Goal: Task Accomplishment & Management: Manage account settings

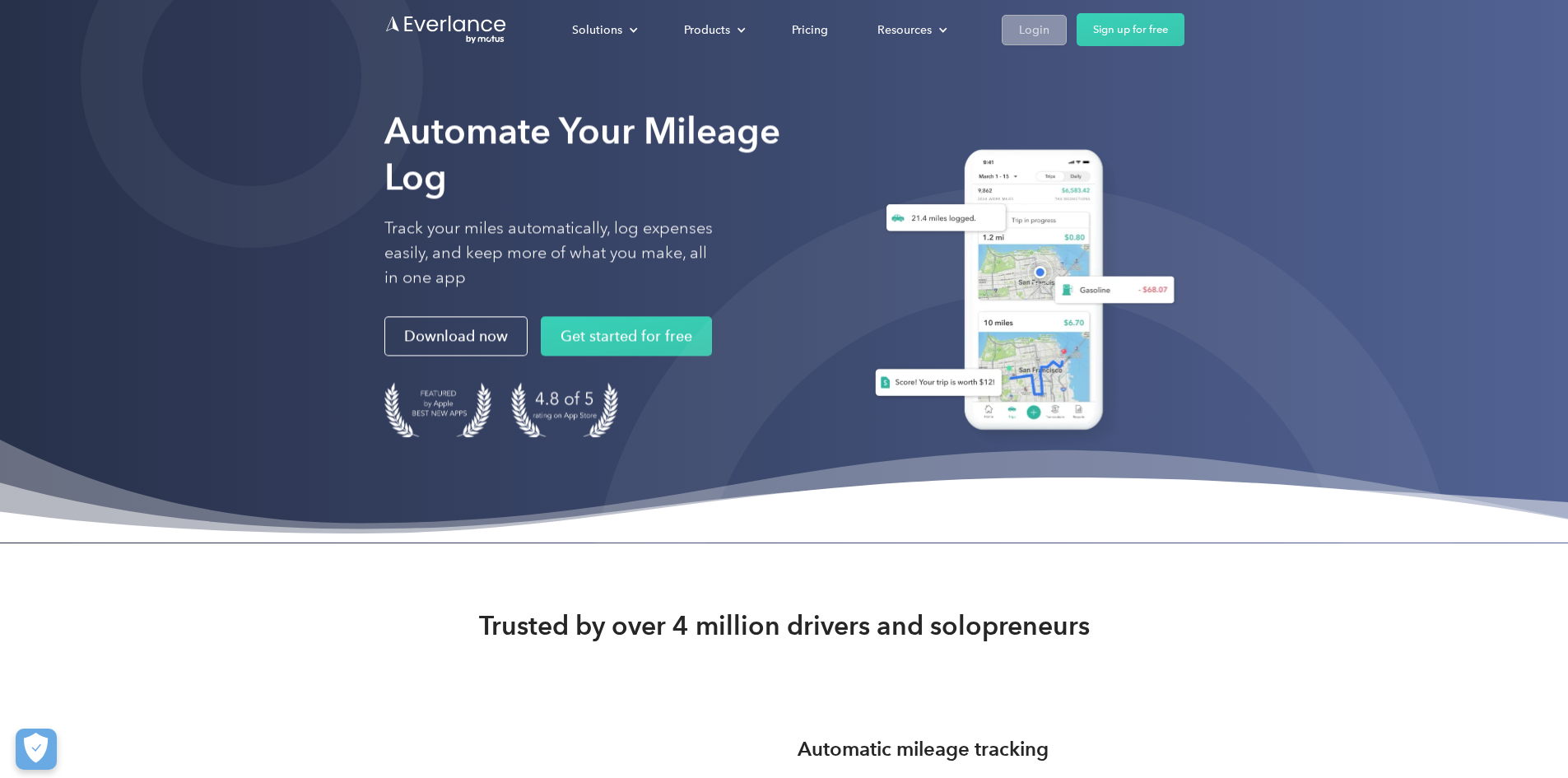
click at [1050, 39] on div "Login" at bounding box center [1034, 30] width 31 height 20
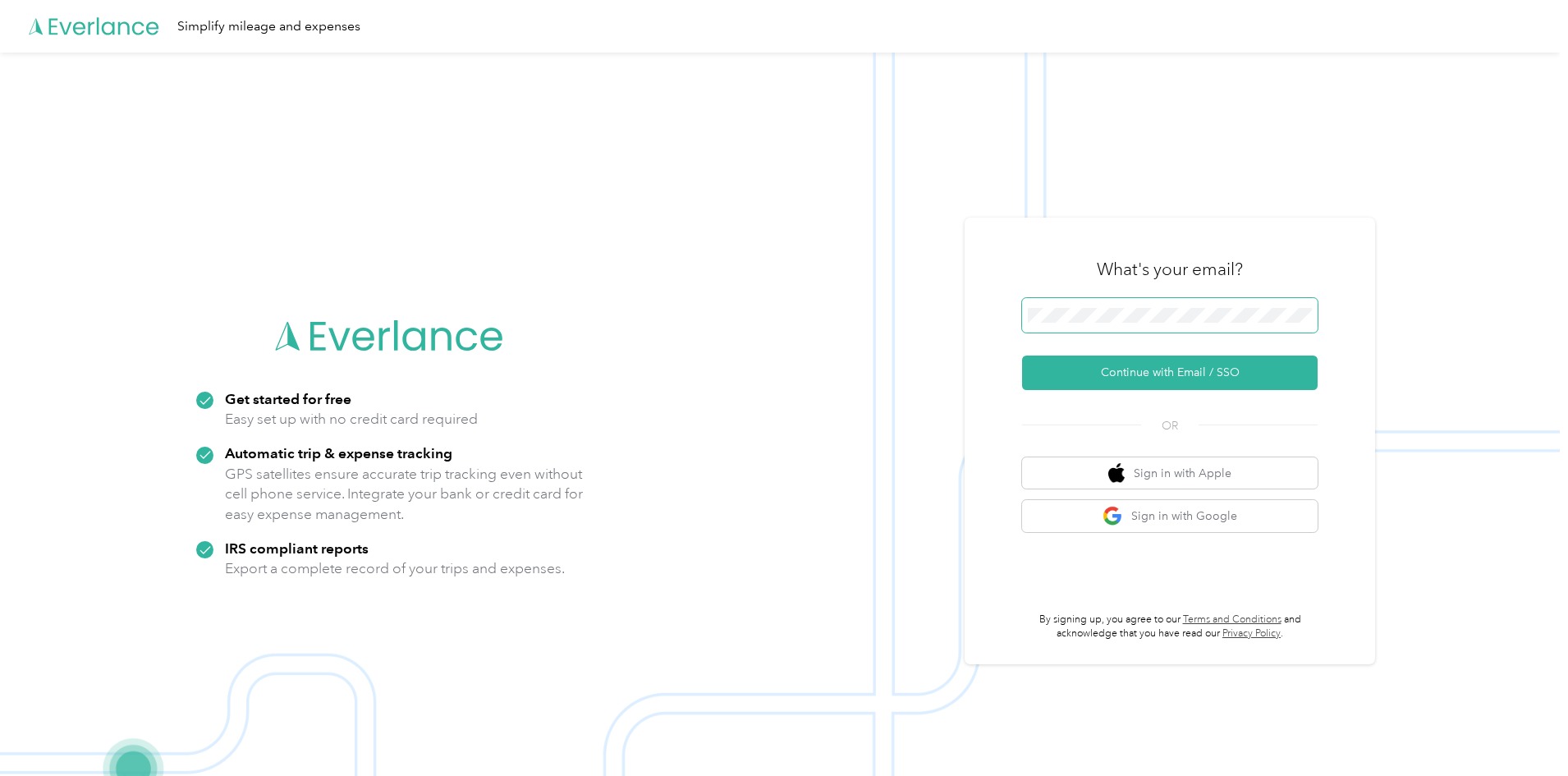
click at [1125, 301] on span at bounding box center [1170, 315] width 295 height 34
click at [1149, 375] on button "Continue with Email / SSO" at bounding box center [1170, 373] width 295 height 34
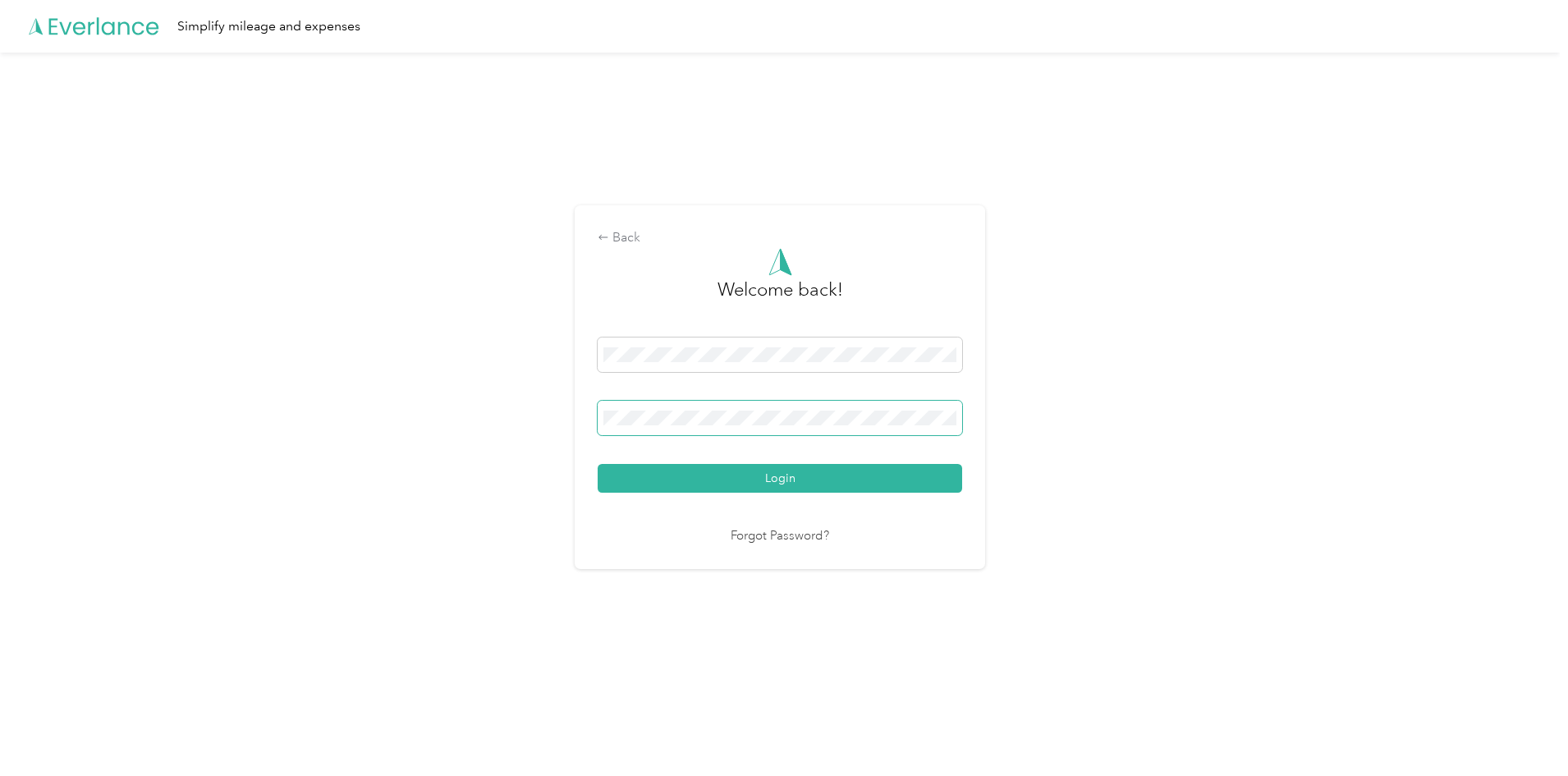
click at [598, 464] on button "Login" at bounding box center [781, 479] width 365 height 29
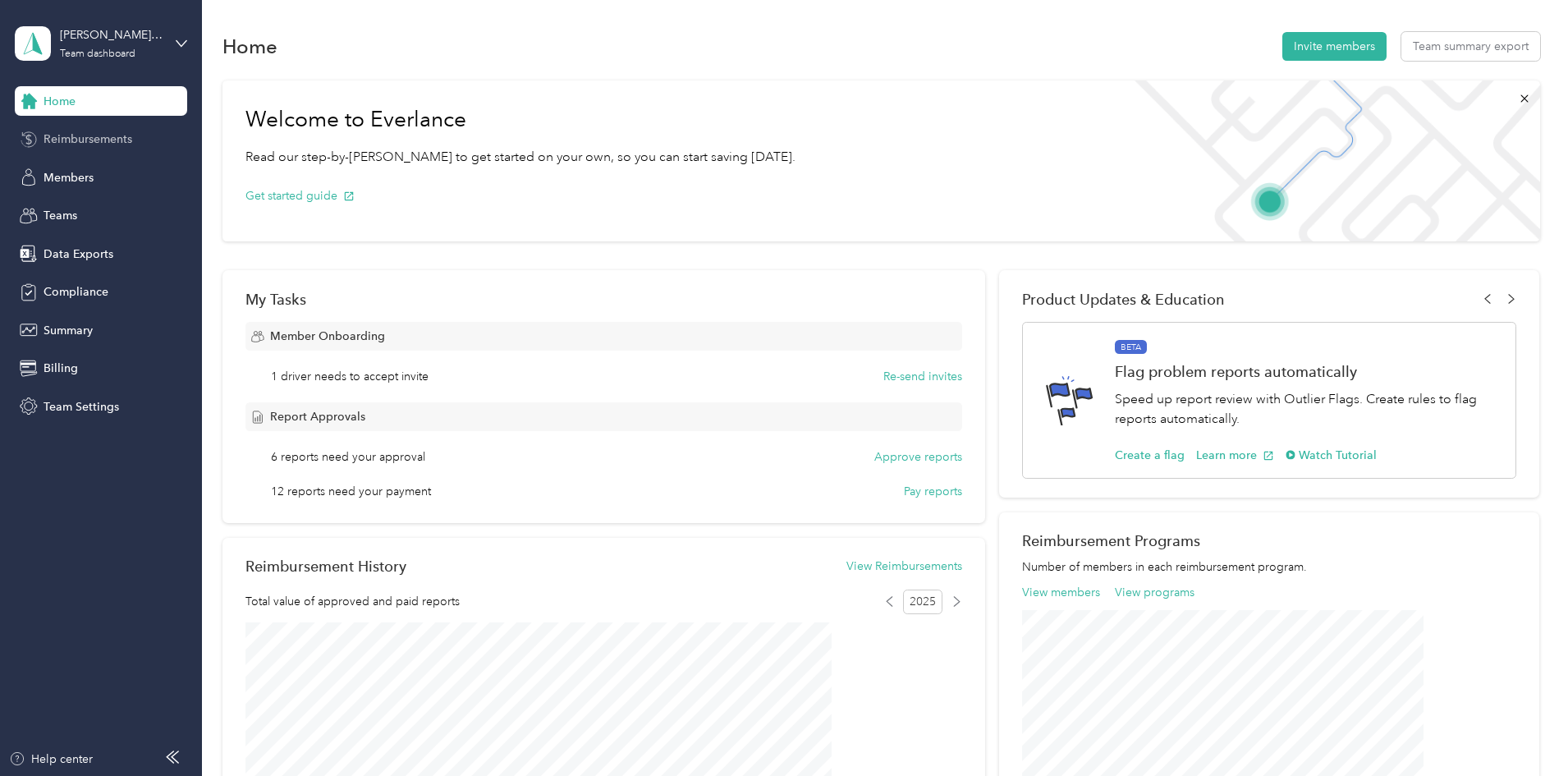
click at [44, 140] on span "Reimbursements" at bounding box center [88, 140] width 89 height 17
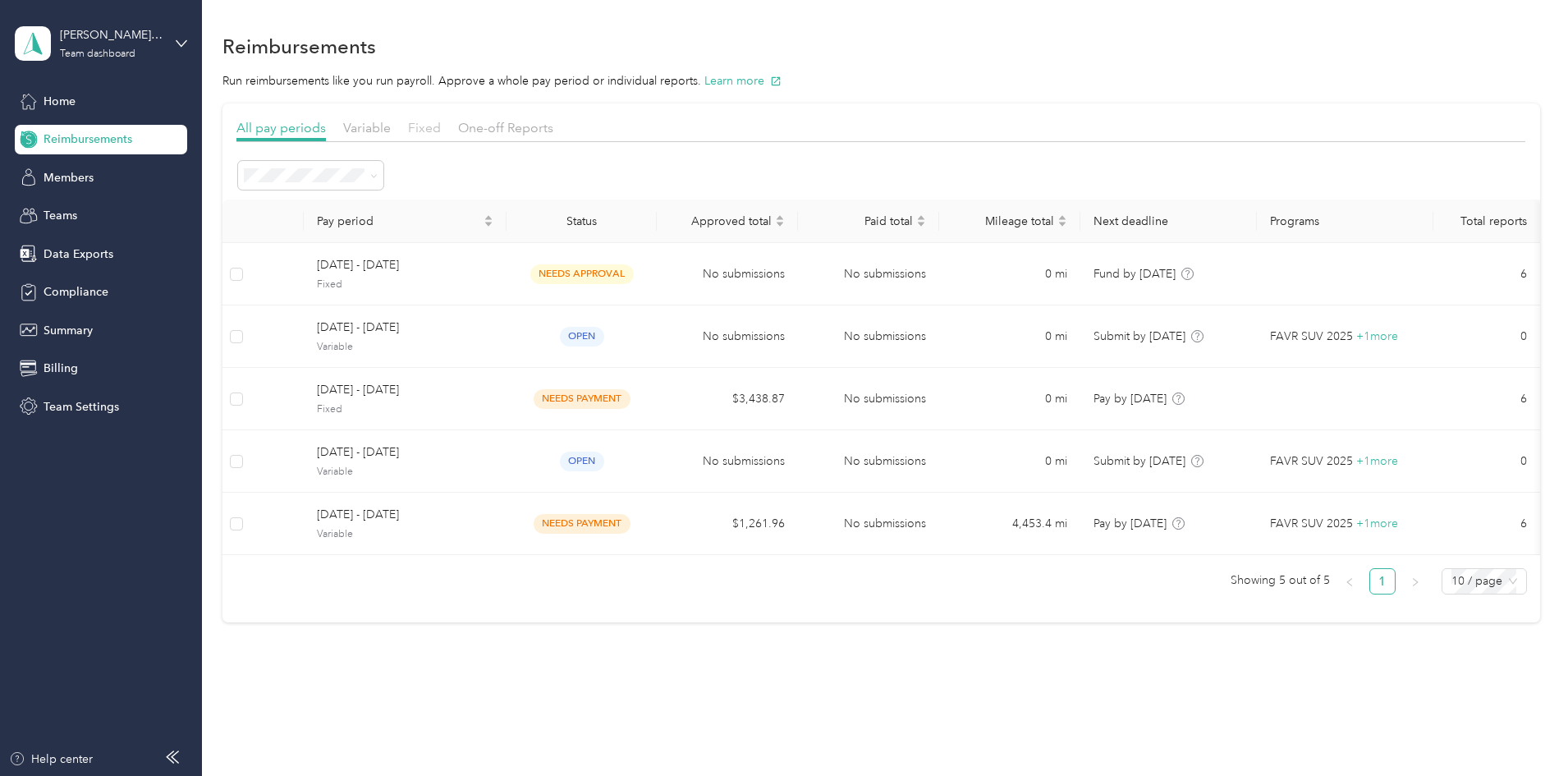
click at [440, 130] on span "Fixed" at bounding box center [424, 127] width 32 height 15
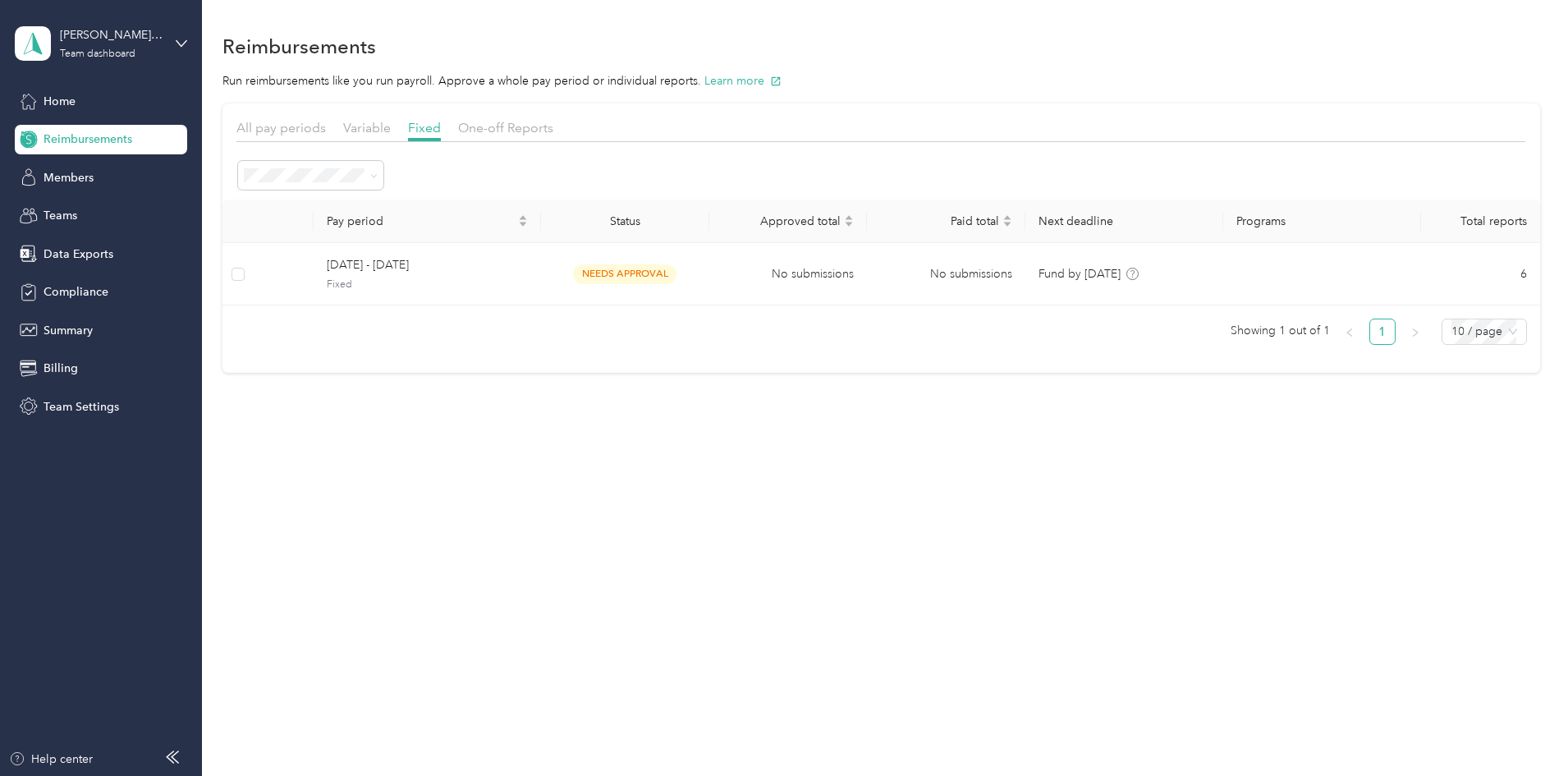
click at [948, 420] on div "Reimbursements Run reimbursements like you run payroll. Approve a whole pay per…" at bounding box center [880, 230] width 1358 height 462
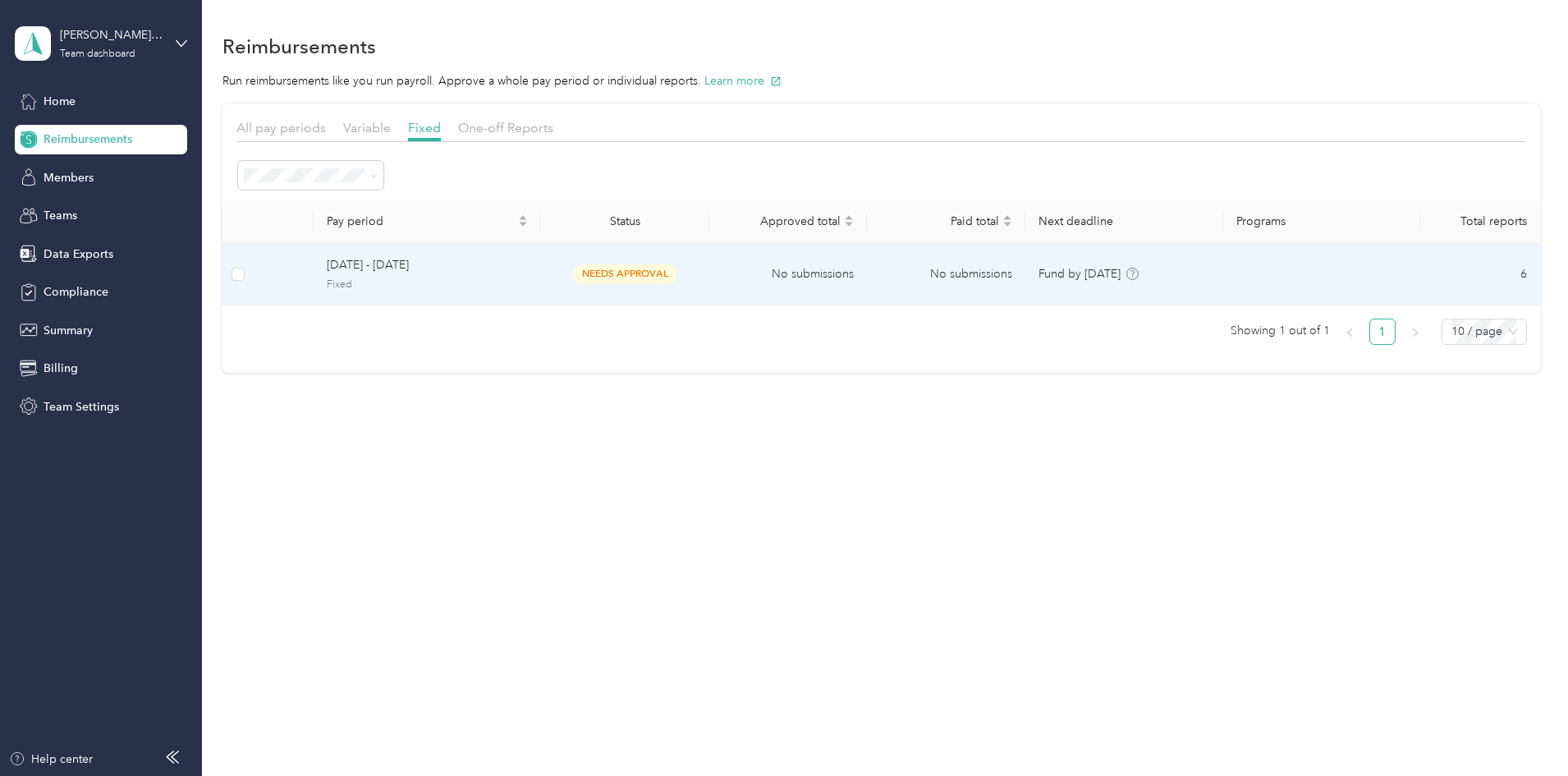
click at [421, 260] on td "[DATE] - [DATE] Fixed" at bounding box center [427, 273] width 227 height 62
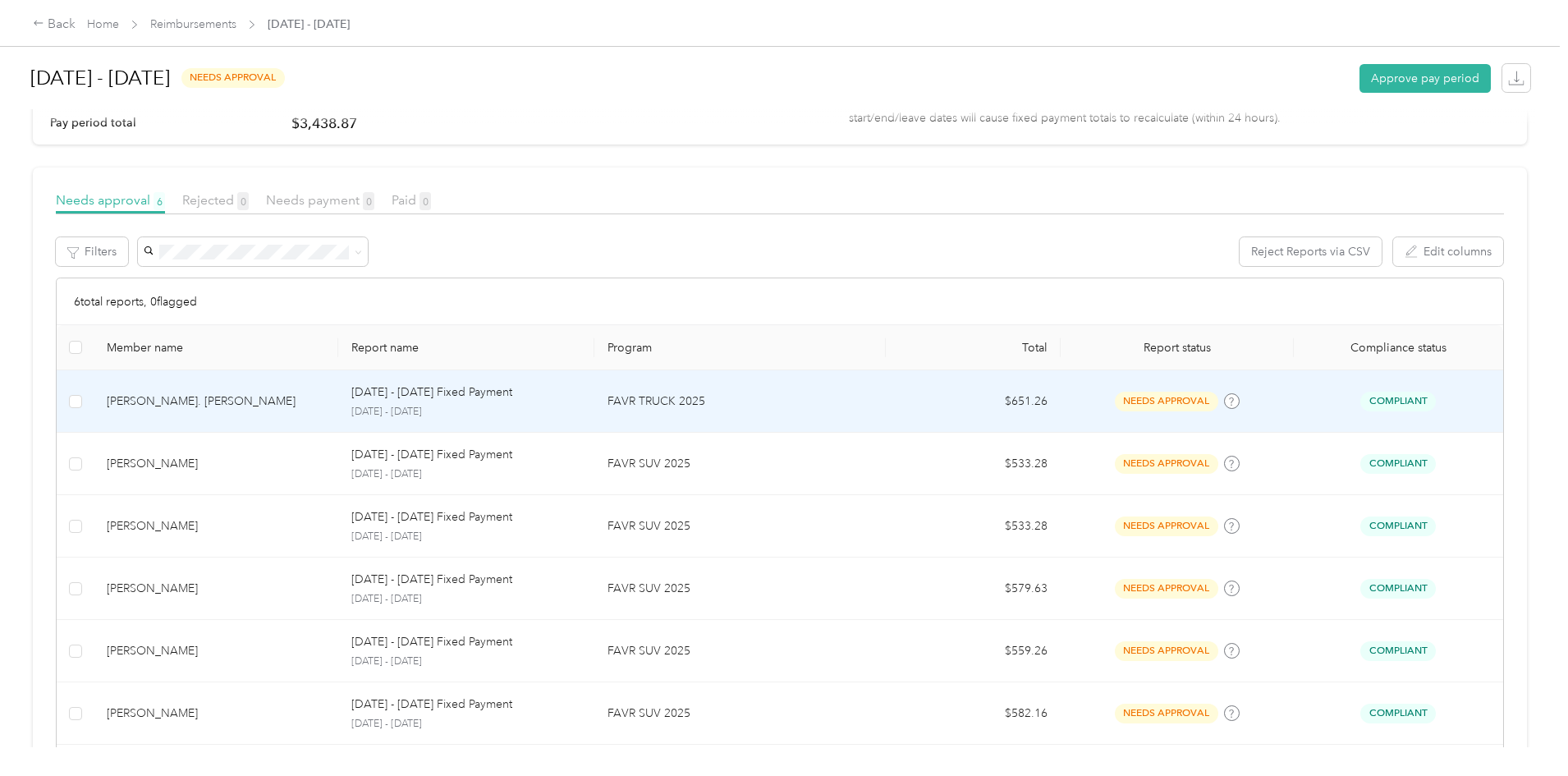
scroll to position [329, 0]
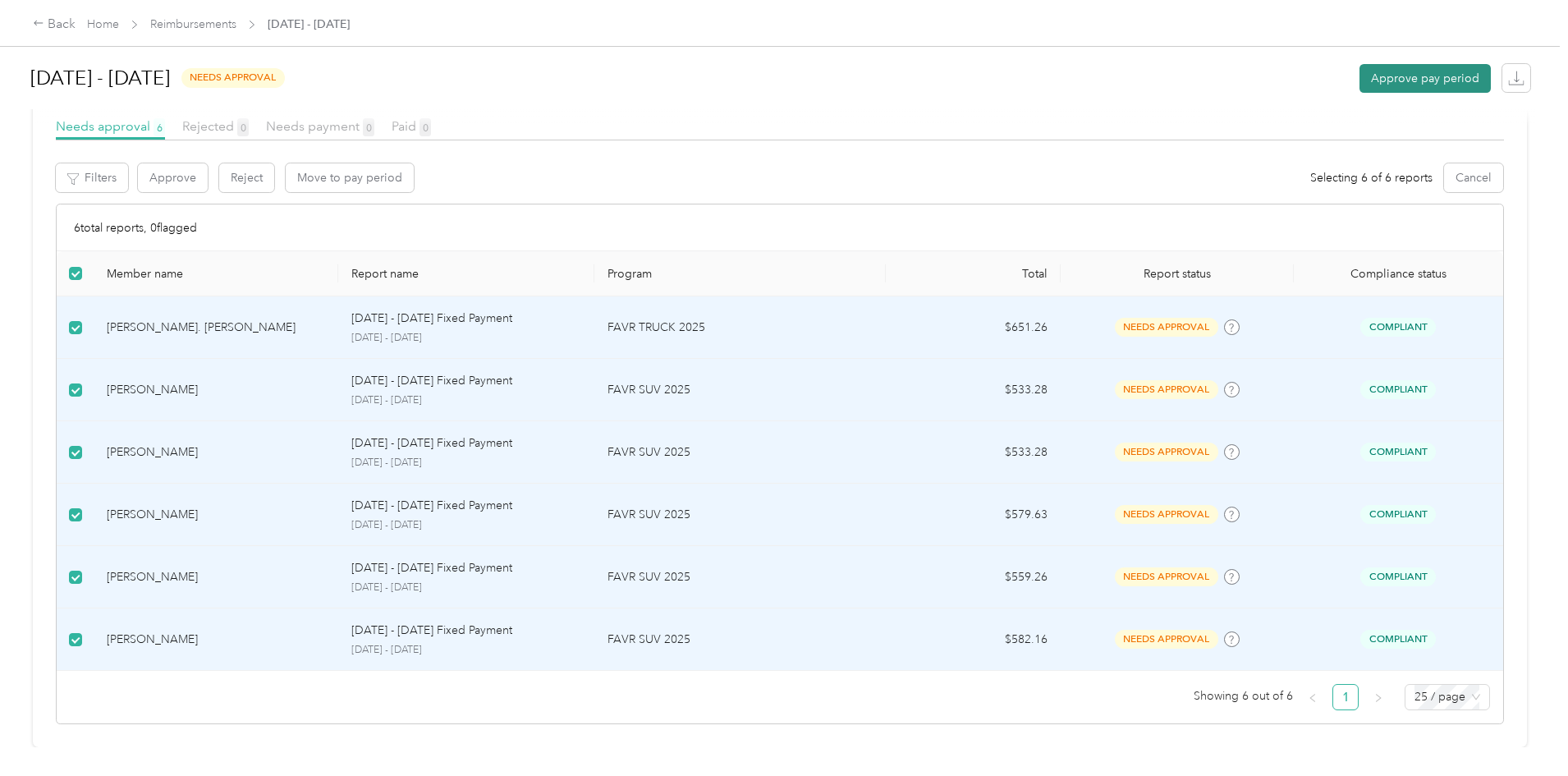
click at [1360, 74] on button "Approve pay period" at bounding box center [1425, 78] width 131 height 29
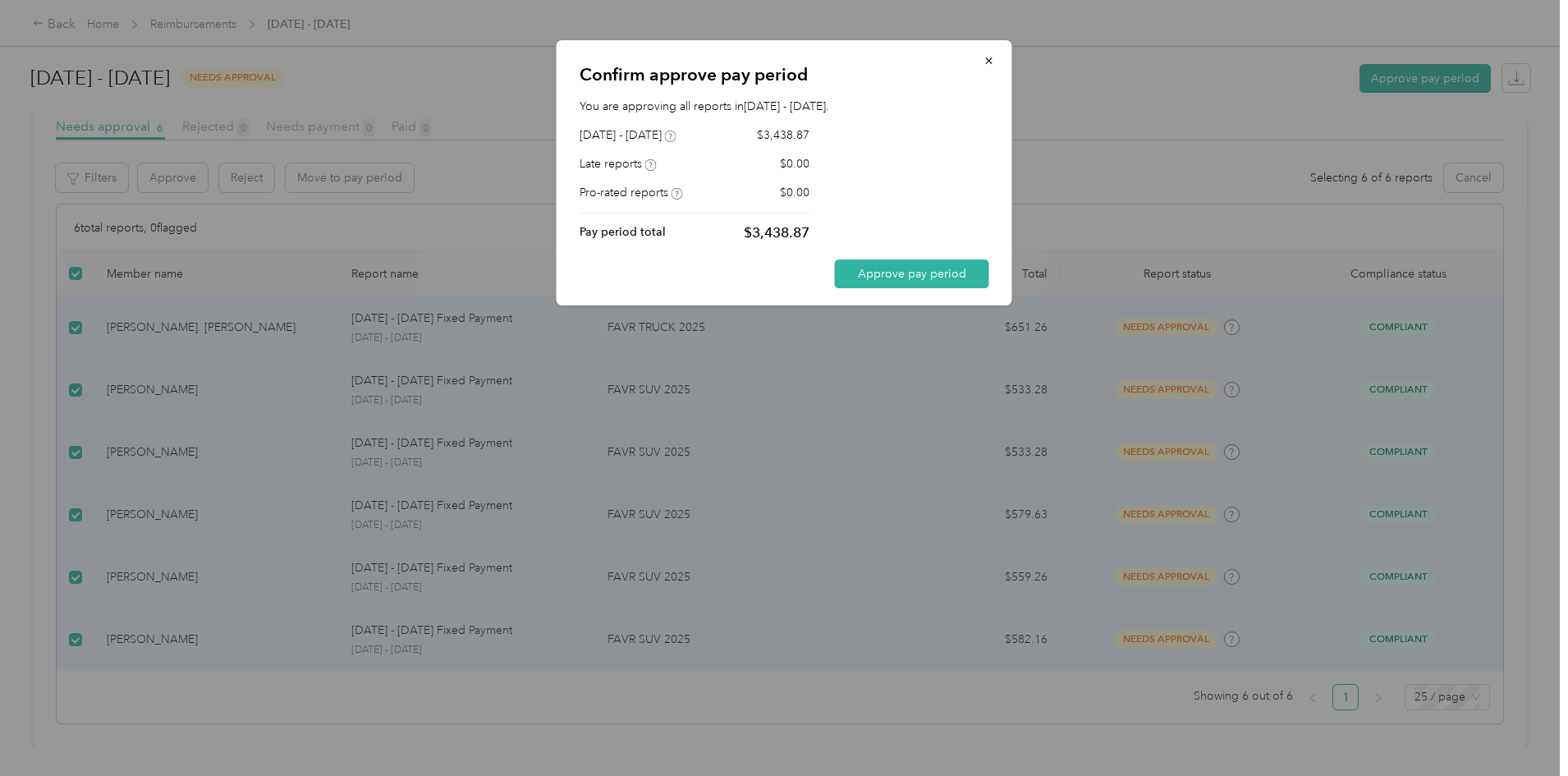
click at [887, 65] on p "Confirm approve pay period" at bounding box center [784, 75] width 410 height 23
click at [902, 280] on button "Approve pay period" at bounding box center [913, 274] width 155 height 29
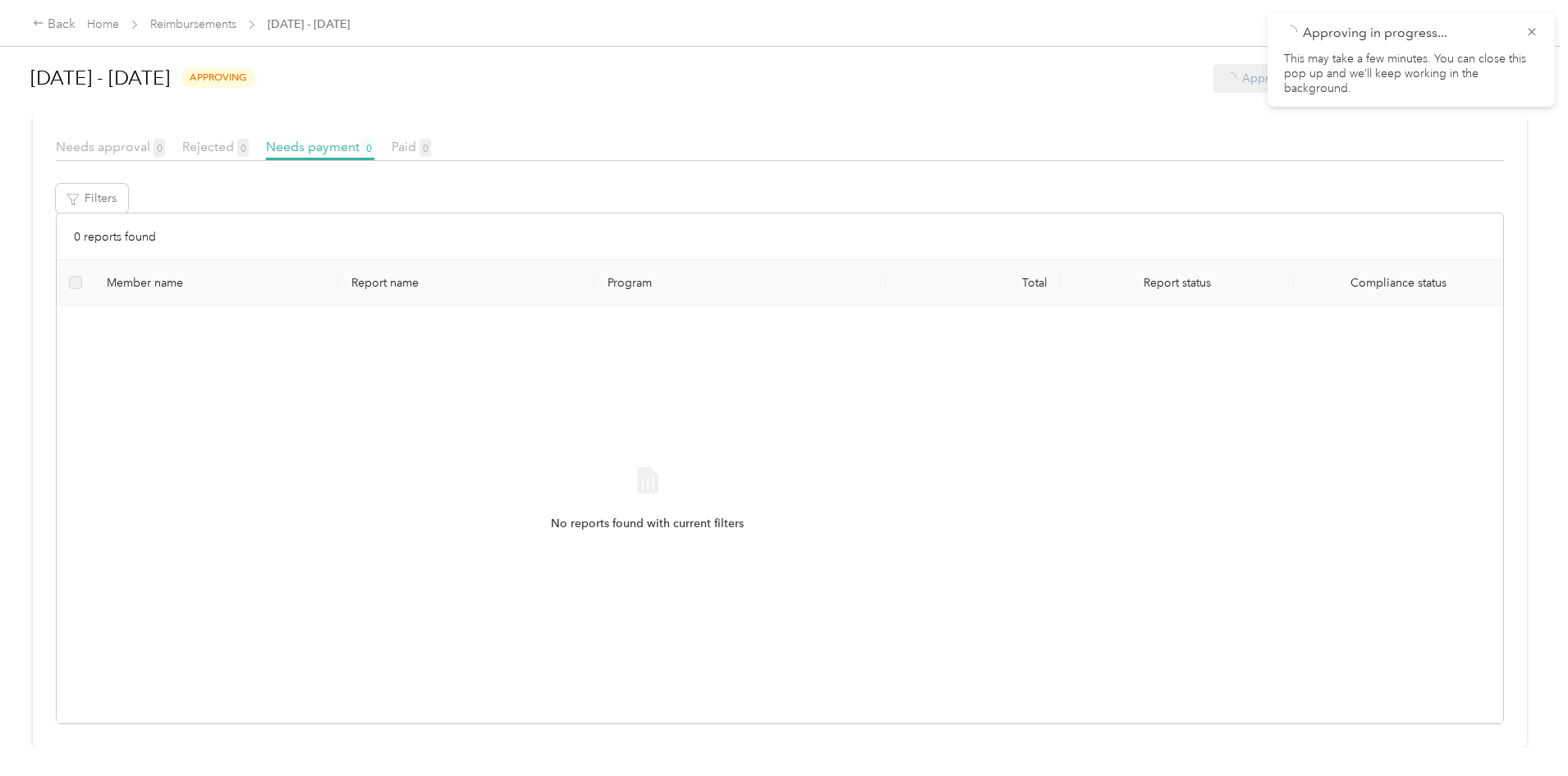
scroll to position [230, 0]
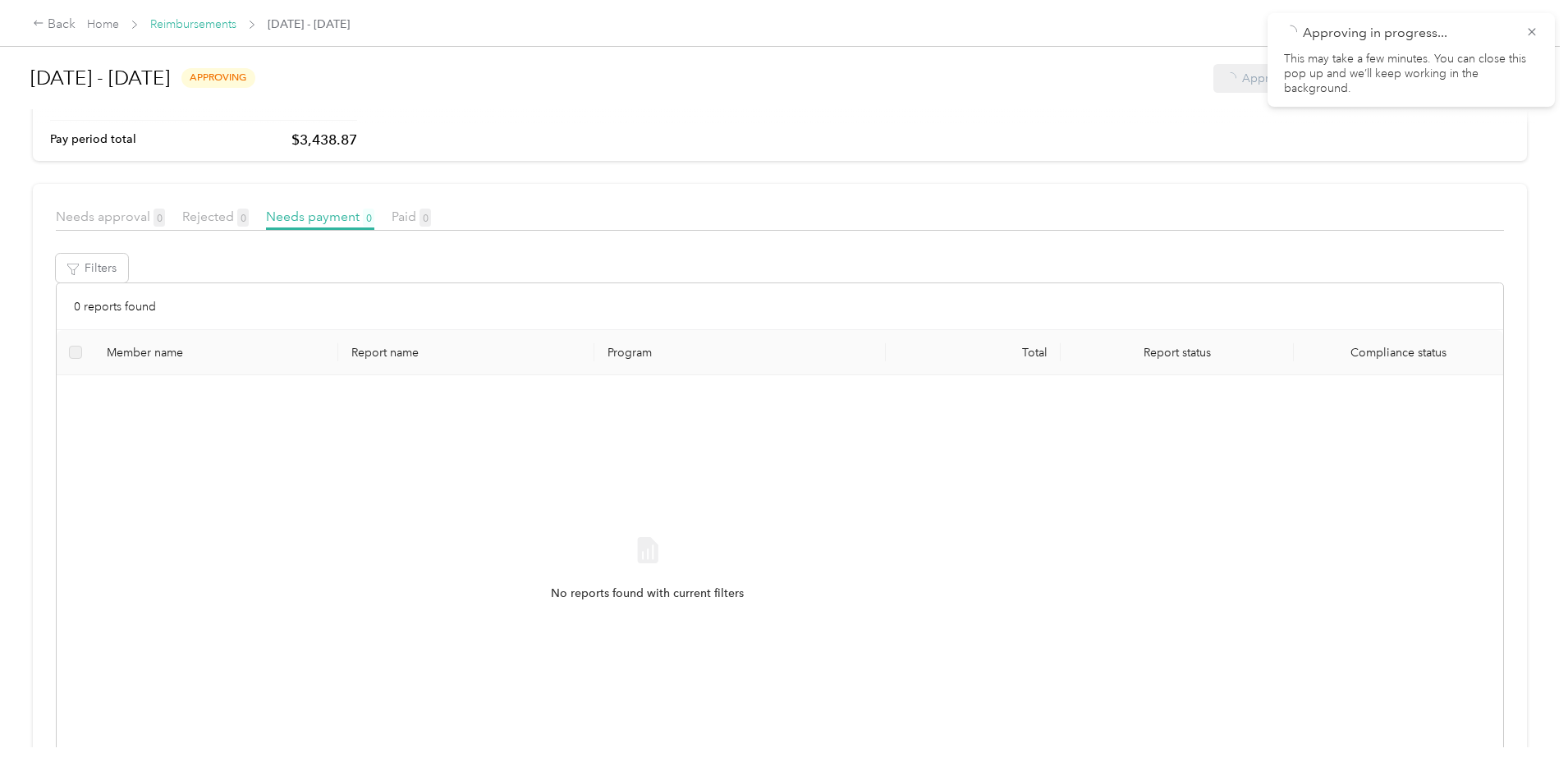
click at [236, 23] on link "Reimbursements" at bounding box center [193, 24] width 86 height 14
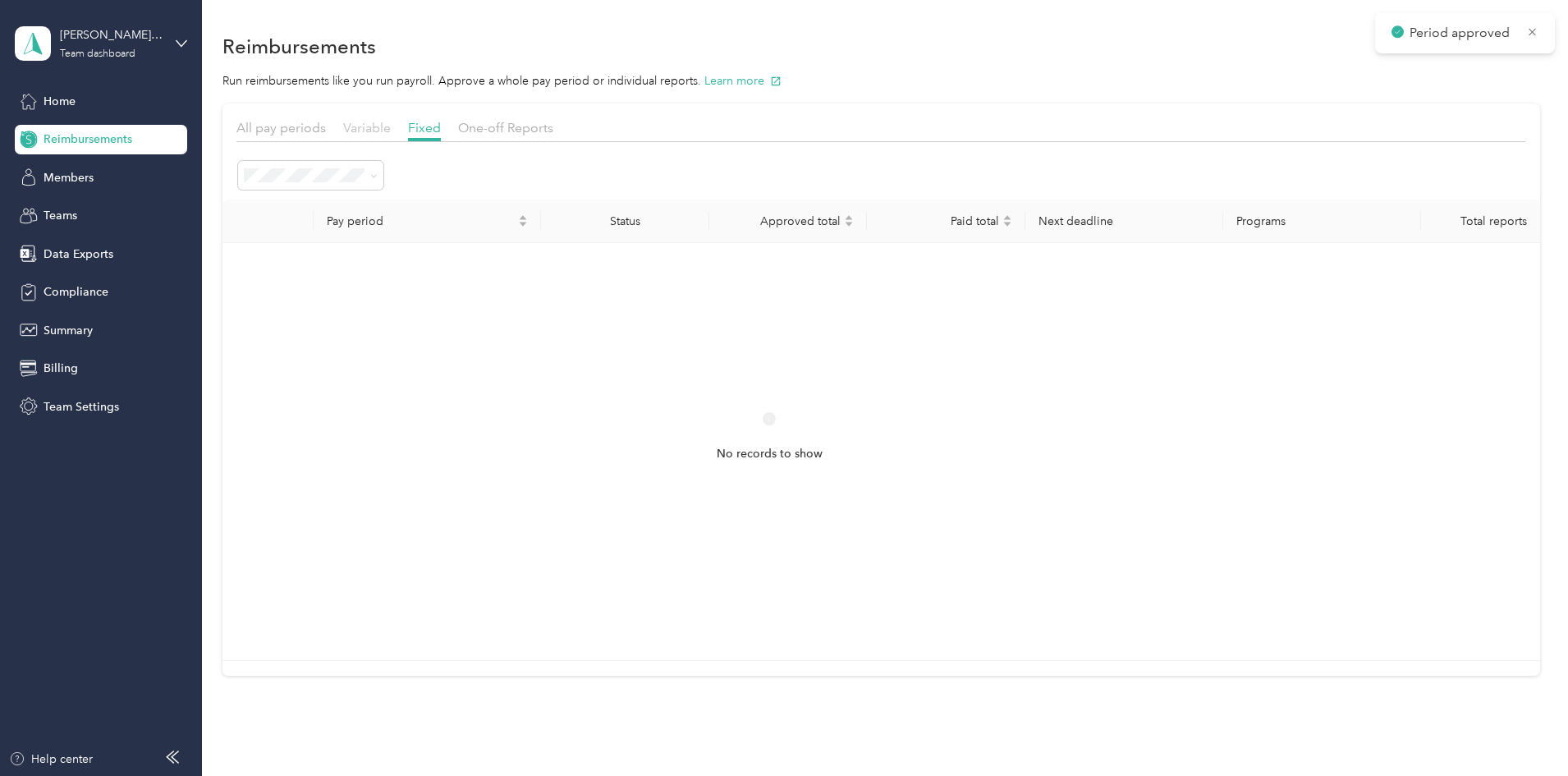
click at [391, 119] on span "Variable" at bounding box center [367, 127] width 48 height 15
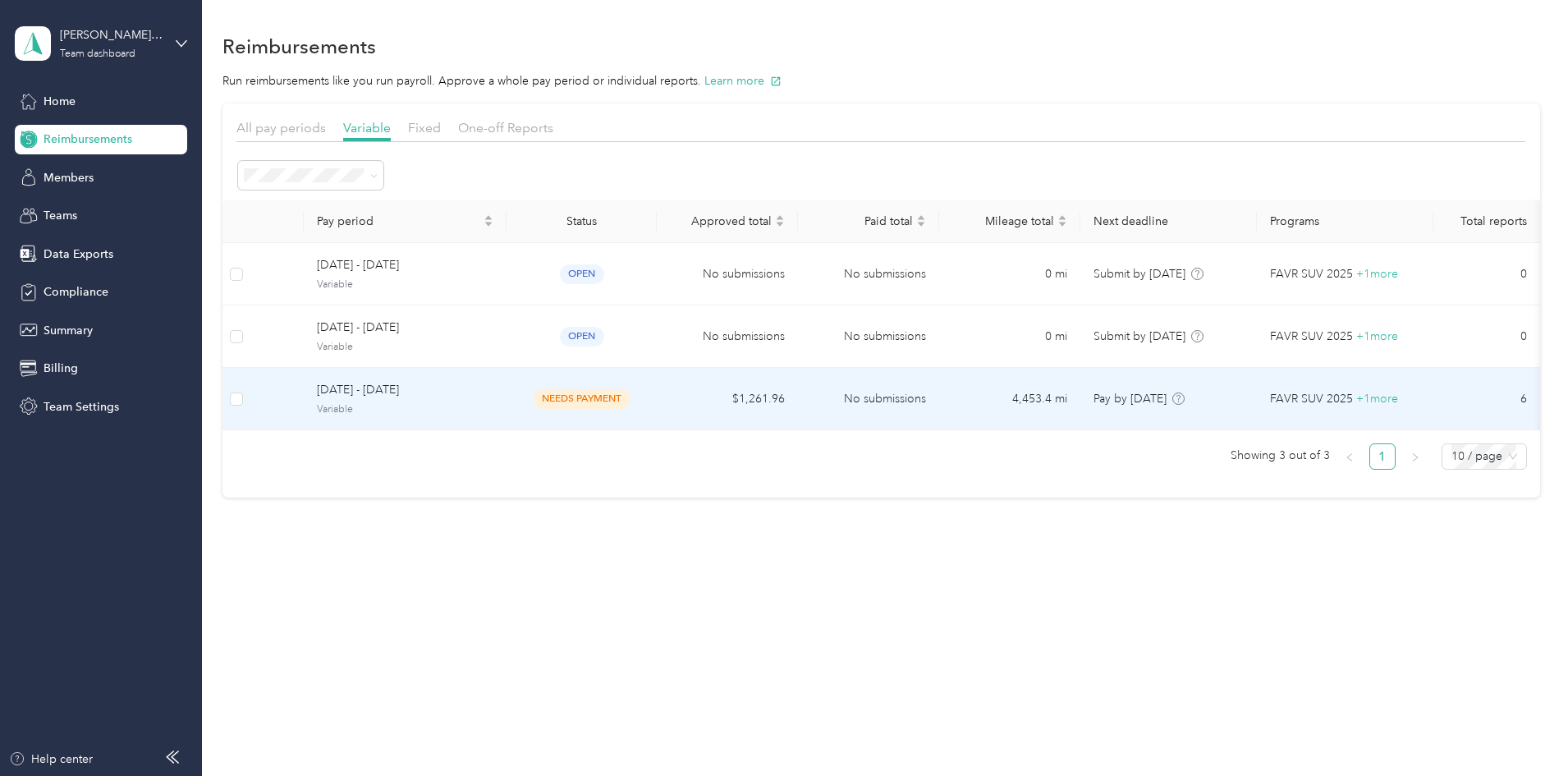
click at [631, 399] on span "needs payment" at bounding box center [582, 399] width 97 height 19
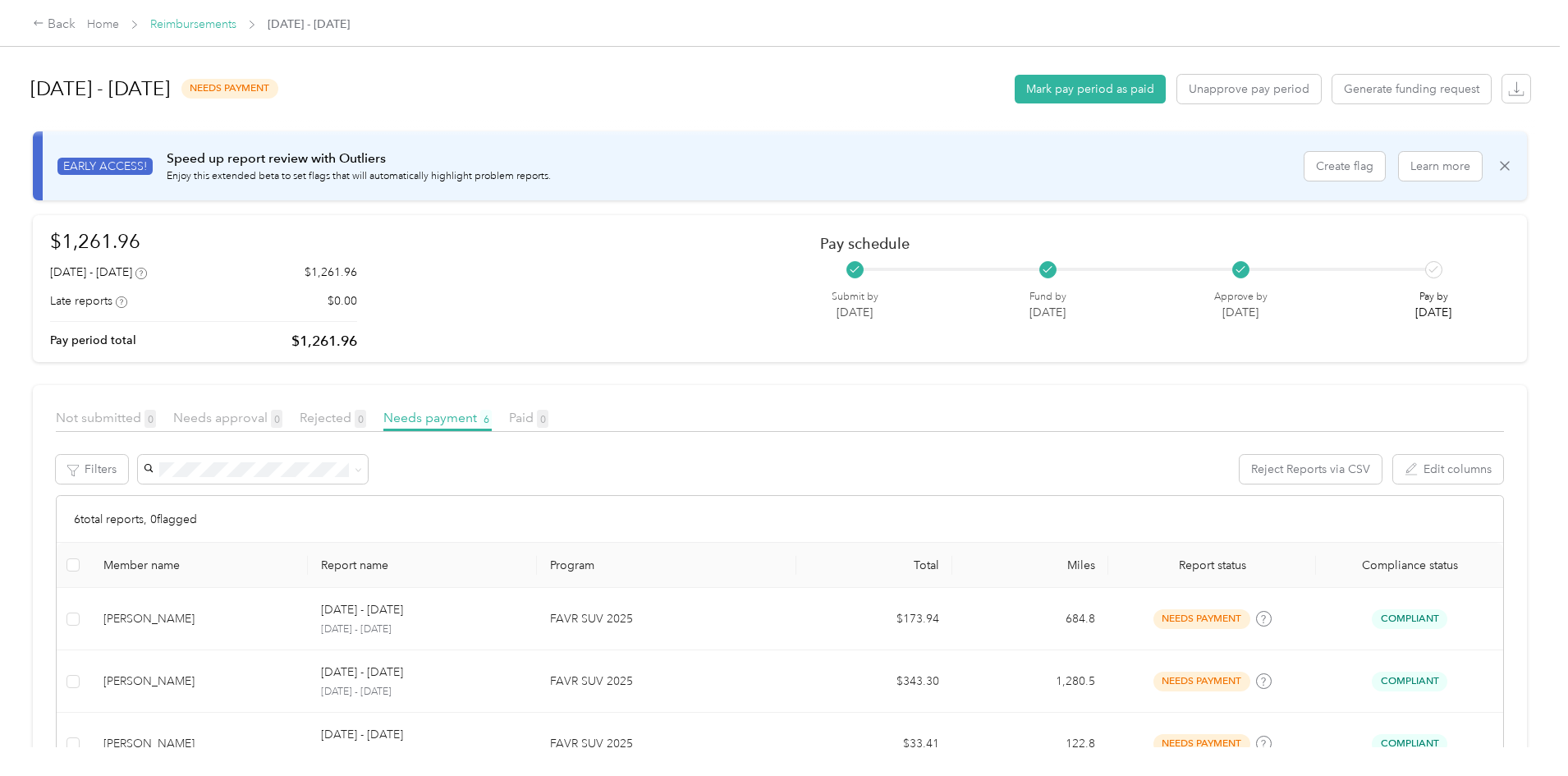
click at [236, 28] on link "Reimbursements" at bounding box center [193, 24] width 86 height 14
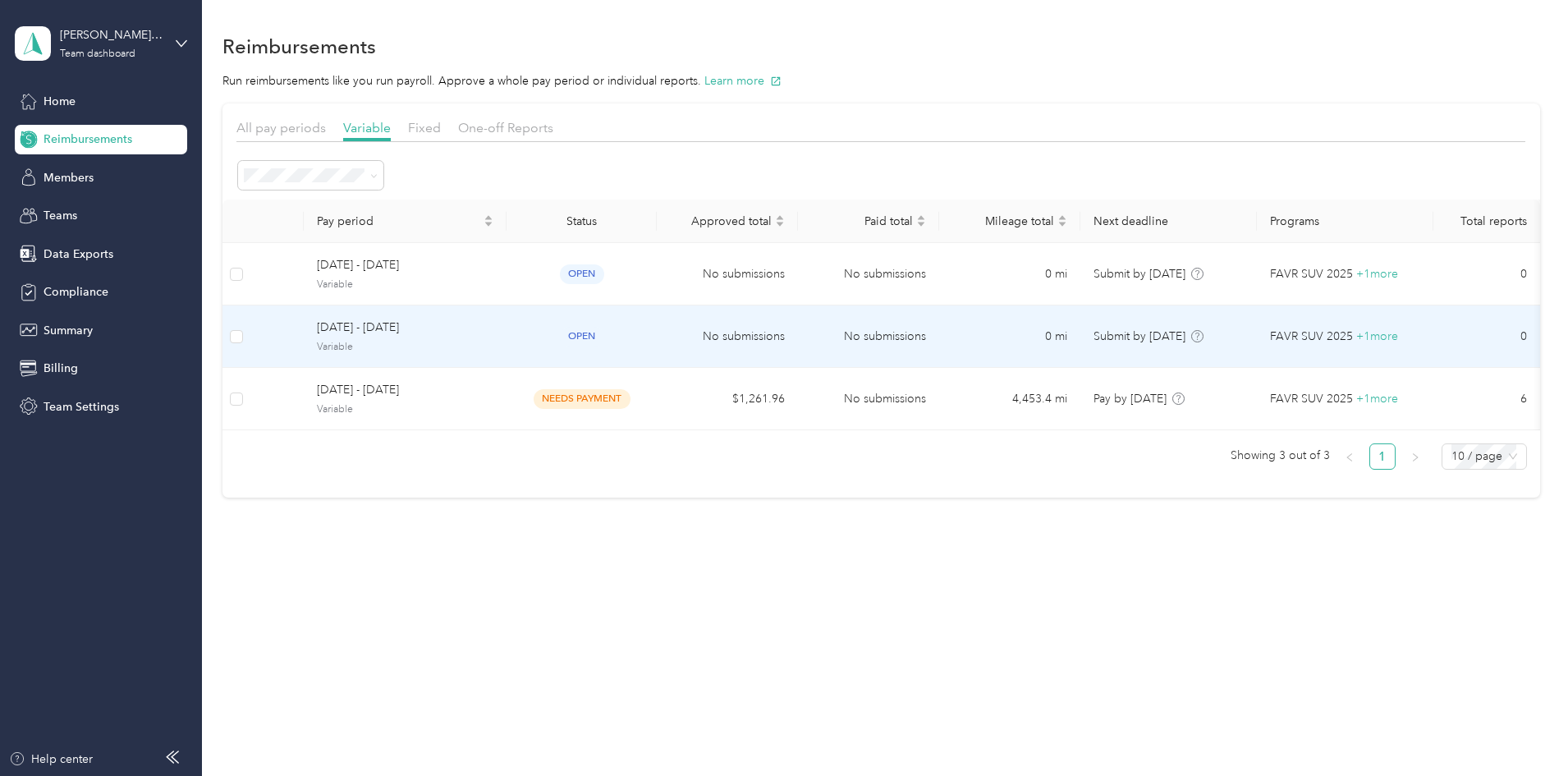
click at [656, 351] on td "open" at bounding box center [581, 336] width 150 height 62
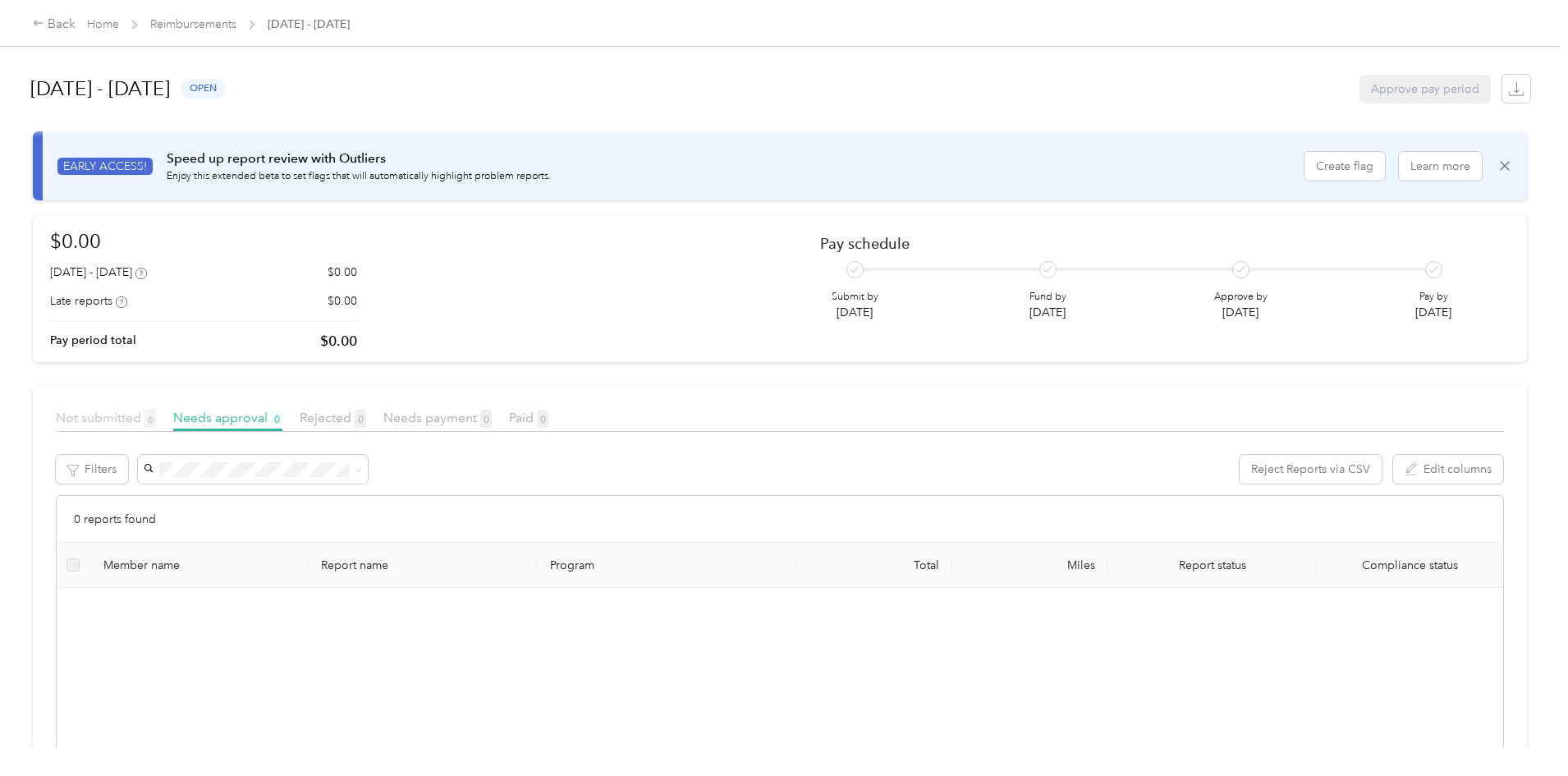
click at [156, 414] on span "Not submitted 6" at bounding box center [105, 418] width 100 height 15
